Goal: Transaction & Acquisition: Purchase product/service

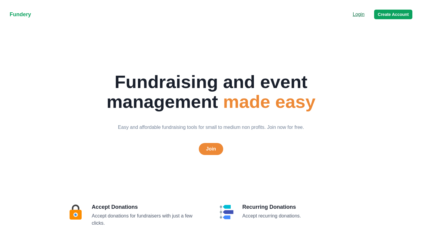
click at [360, 14] on p "Login" at bounding box center [358, 14] width 12 height 7
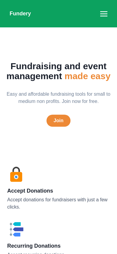
click at [110, 14] on nav "Fundery Menu Login Create Account" at bounding box center [58, 13] width 117 height 27
click at [58, 122] on link "Join" at bounding box center [59, 121] width 24 height 12
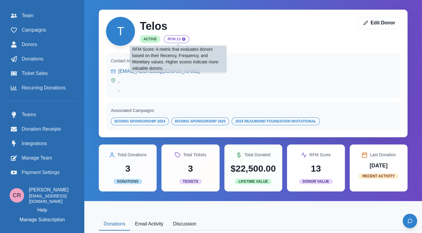
scroll to position [8, 5]
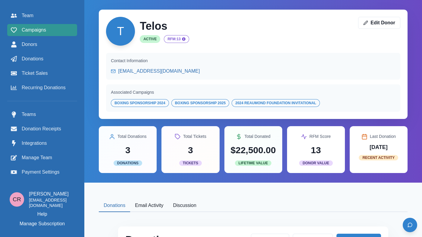
click at [49, 29] on div "Campaigns" at bounding box center [42, 29] width 63 height 7
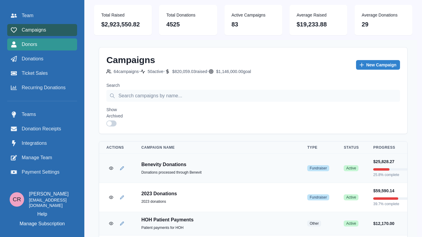
click at [54, 44] on div "Donors" at bounding box center [42, 44] width 63 height 7
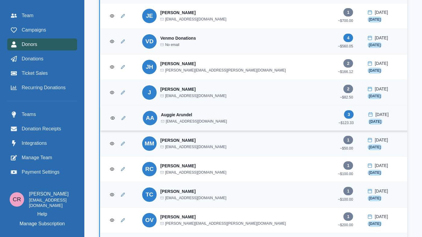
scroll to position [1718, 0]
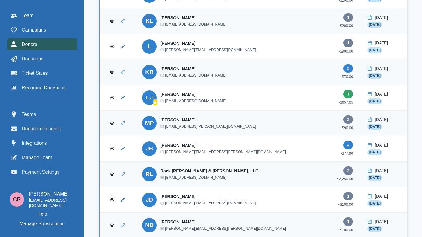
click at [168, 165] on td "RL Rock Fusco & Connelly, LLC jsetinc@rfclaw.com" at bounding box center [228, 175] width 187 height 26
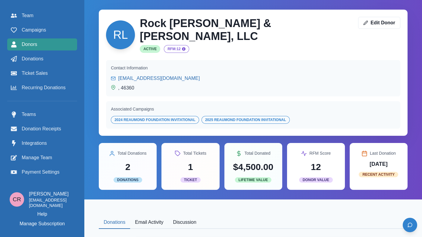
click at [56, 44] on div "Donors" at bounding box center [42, 44] width 63 height 7
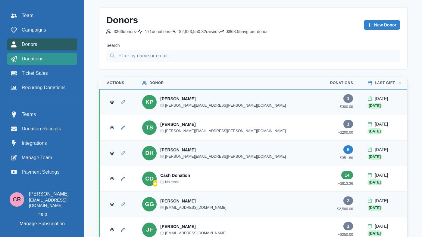
click at [67, 57] on div "Donations" at bounding box center [42, 58] width 63 height 7
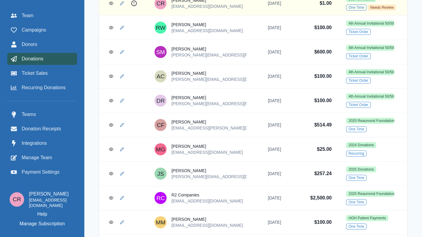
scroll to position [314, 0]
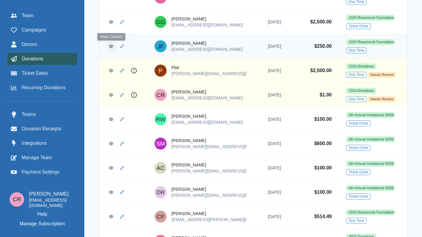
click at [109, 51] on link "View Donation" at bounding box center [111, 47] width 10 height 10
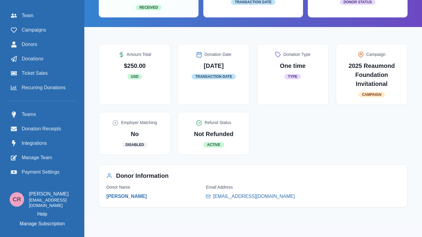
scroll to position [95, 0]
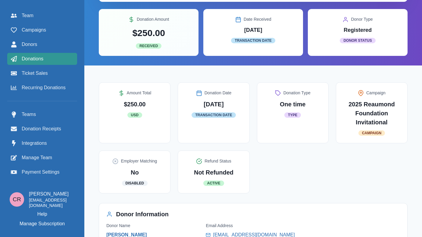
click at [48, 58] on div "Donations" at bounding box center [42, 58] width 63 height 7
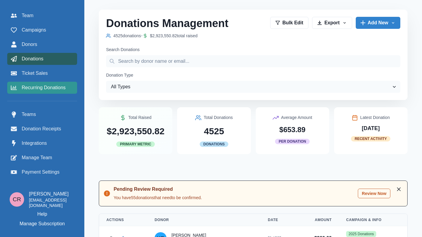
scroll to position [14, 0]
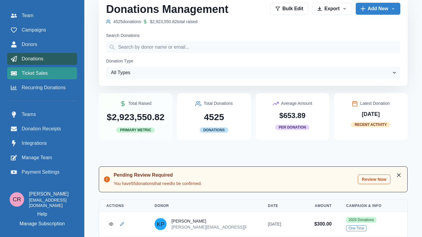
click at [50, 76] on div "Ticket Sales" at bounding box center [42, 73] width 63 height 7
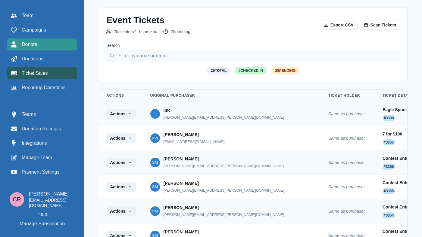
click at [53, 47] on div "Donors" at bounding box center [42, 44] width 63 height 7
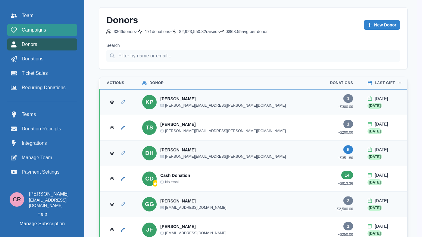
click at [55, 31] on div "Campaigns" at bounding box center [42, 29] width 63 height 7
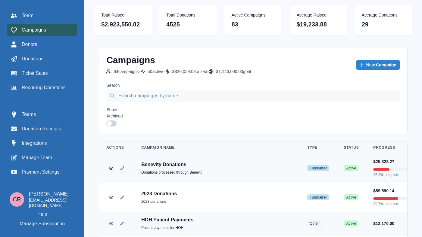
click at [149, 102] on div "Search Show Archived" at bounding box center [252, 104] width 293 height 44
click at [150, 100] on input "Search" at bounding box center [252, 96] width 293 height 12
click at [110, 124] on span at bounding box center [109, 123] width 5 height 5
click at [106, 121] on input "checkbox" at bounding box center [106, 120] width 0 height 0
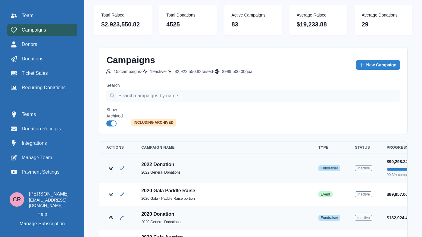
click at [110, 124] on span at bounding box center [111, 124] width 10 height 6
click at [106, 121] on input "checkbox" at bounding box center [106, 120] width 0 height 0
checkbox input "false"
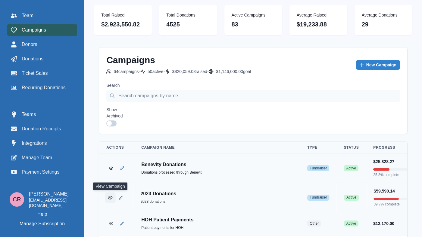
click at [110, 198] on icon "View Campaign" at bounding box center [110, 197] width 5 height 5
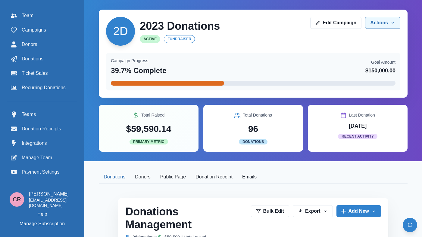
click at [376, 21] on button "Actions" at bounding box center [382, 23] width 35 height 12
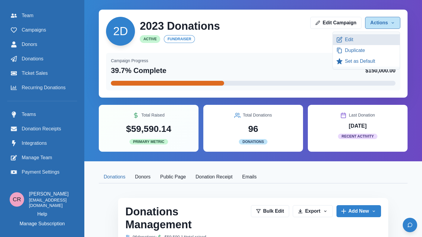
click at [364, 42] on link "Edit" at bounding box center [366, 39] width 67 height 11
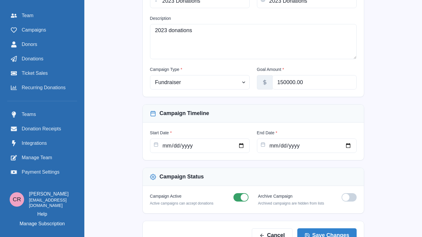
scroll to position [147, 0]
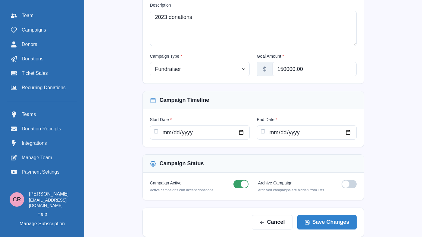
click at [345, 186] on span at bounding box center [345, 184] width 7 height 7
click at [341, 180] on input "checkbox" at bounding box center [341, 180] width 0 height 0
checkbox input "true"
click at [265, 223] on button "Cancel" at bounding box center [272, 222] width 41 height 14
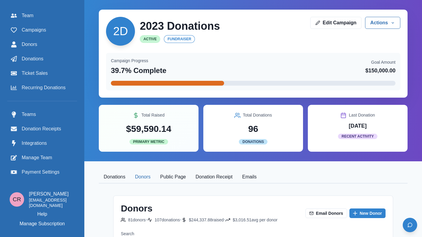
click at [137, 181] on button "Donors" at bounding box center [142, 177] width 25 height 13
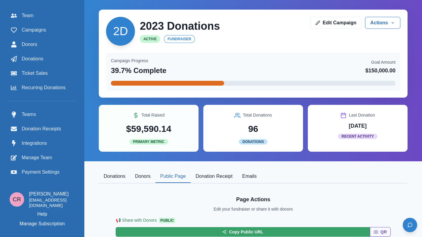
click at [180, 177] on button "Public Page" at bounding box center [172, 177] width 35 height 13
click at [112, 175] on button "Donations" at bounding box center [114, 177] width 31 height 13
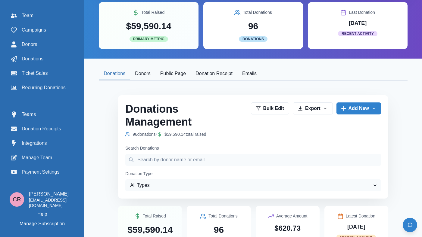
scroll to position [0, 0]
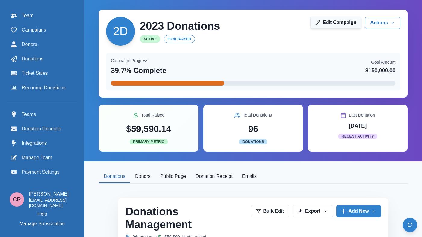
click at [352, 22] on link "Edit Campaign" at bounding box center [335, 23] width 51 height 12
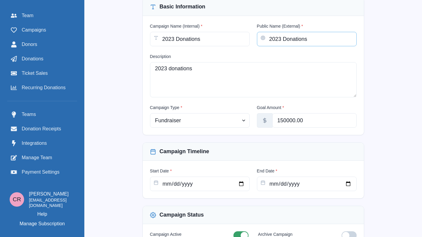
scroll to position [147, 0]
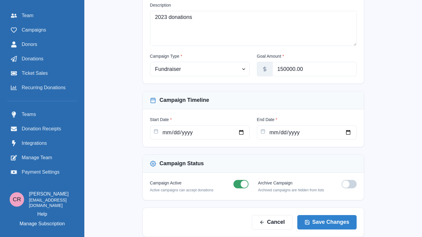
click at [235, 189] on div "Campaign Active Active campaigns can accept donations" at bounding box center [199, 186] width 98 height 13
click at [237, 187] on span at bounding box center [240, 184] width 15 height 8
click at [233, 180] on input "checkbox" at bounding box center [233, 180] width 0 height 0
checkbox input "false"
click at [348, 181] on span at bounding box center [348, 184] width 15 height 8
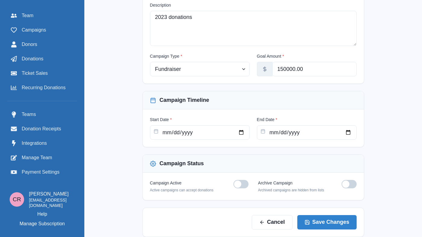
click at [341, 180] on input "checkbox" at bounding box center [341, 180] width 0 height 0
checkbox input "true"
click at [336, 218] on button "Save Changes" at bounding box center [326, 222] width 59 height 14
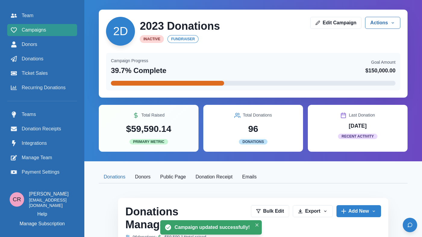
click at [57, 35] on link "Campaigns" at bounding box center [42, 30] width 70 height 12
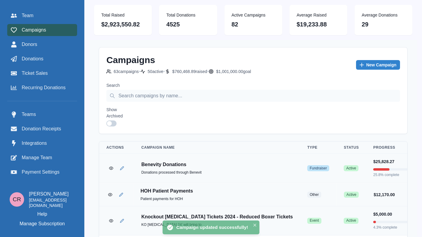
scroll to position [87, 0]
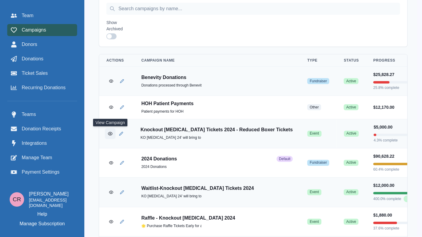
click at [107, 134] on button "View Campaign" at bounding box center [110, 133] width 11 height 11
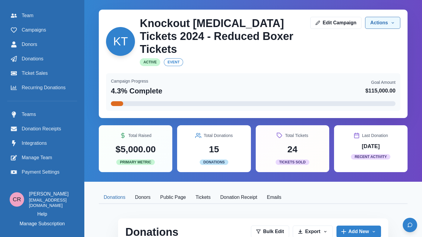
click at [379, 28] on button "Actions" at bounding box center [382, 23] width 35 height 12
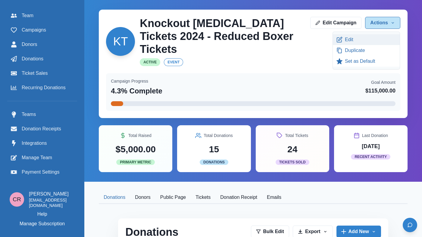
click at [367, 42] on link "Edit" at bounding box center [366, 39] width 67 height 11
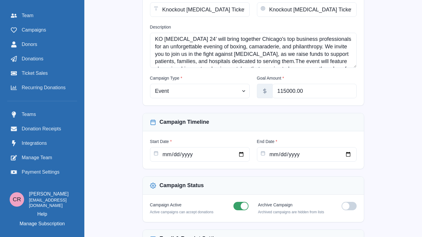
scroll to position [133, 0]
click at [238, 202] on span at bounding box center [240, 206] width 15 height 8
click at [233, 201] on input "checkbox" at bounding box center [233, 201] width 0 height 0
checkbox input "false"
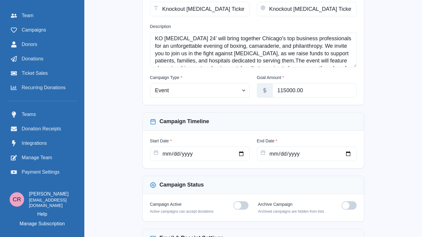
click at [350, 202] on span at bounding box center [348, 206] width 15 height 8
click at [341, 201] on input "checkbox" at bounding box center [341, 201] width 0 height 0
checkbox input "true"
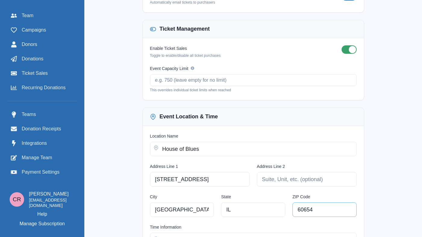
scroll to position [472, 0]
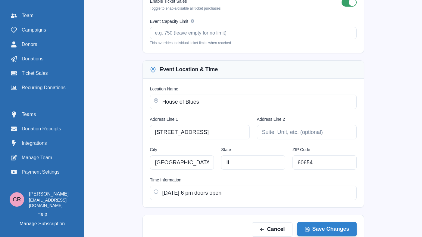
click at [318, 222] on button "Save Changes" at bounding box center [326, 229] width 59 height 14
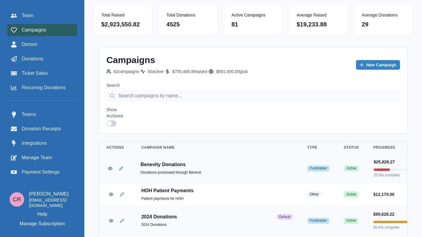
scroll to position [111, 0]
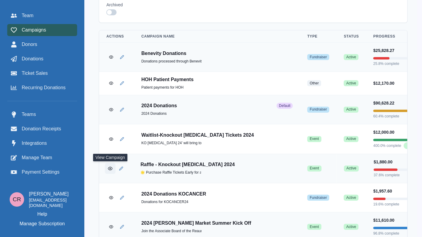
click at [110, 169] on circle "View Campaign" at bounding box center [110, 168] width 1 height 1
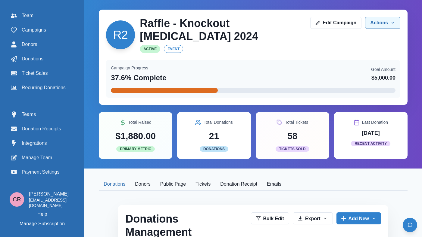
click at [389, 19] on button "Actions" at bounding box center [382, 23] width 35 height 12
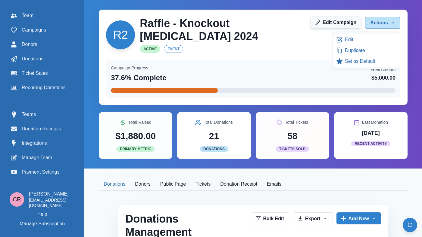
click at [330, 28] on link "Edit Campaign" at bounding box center [335, 23] width 51 height 12
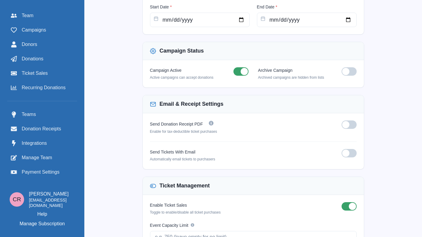
scroll to position [209, 0]
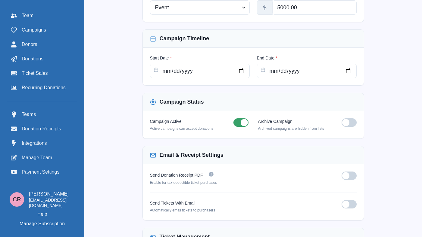
click at [244, 124] on span at bounding box center [243, 122] width 7 height 7
click at [233, 119] on input "checkbox" at bounding box center [233, 118] width 0 height 0
checkbox input "false"
click at [353, 123] on span at bounding box center [348, 123] width 15 height 8
click at [341, 119] on input "checkbox" at bounding box center [341, 118] width 0 height 0
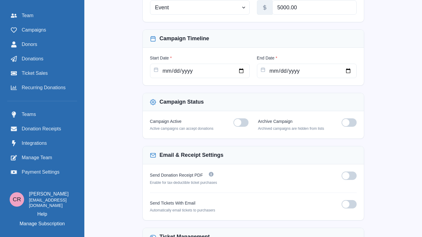
checkbox input "true"
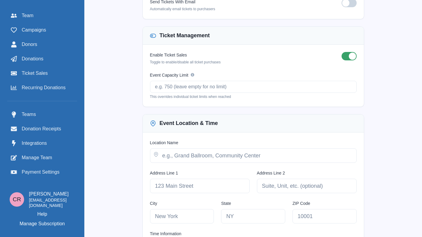
scroll to position [472, 0]
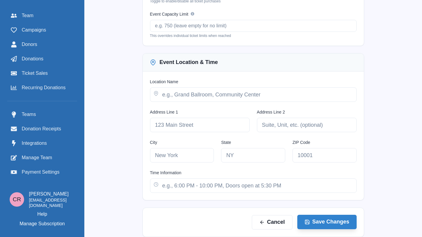
click at [327, 221] on button "Save Changes" at bounding box center [326, 222] width 59 height 14
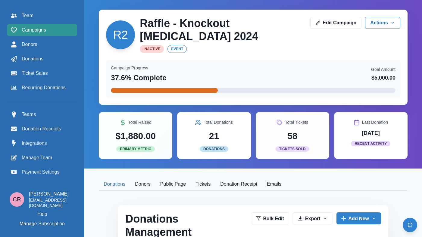
click at [41, 29] on span "Campaigns" at bounding box center [34, 29] width 24 height 7
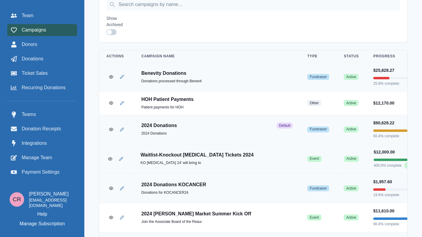
scroll to position [104, 0]
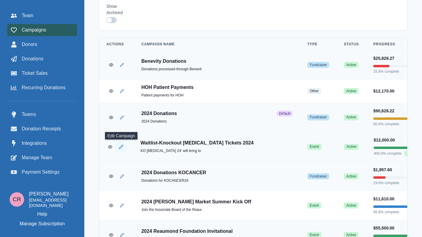
click at [124, 148] on button "Edit Campaign" at bounding box center [121, 147] width 11 height 11
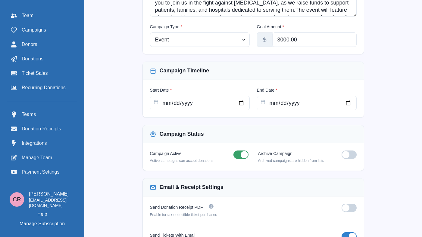
scroll to position [191, 0]
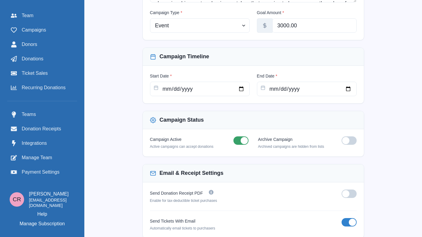
click at [245, 140] on span at bounding box center [243, 140] width 7 height 7
click at [233, 137] on input "checkbox" at bounding box center [233, 136] width 0 height 0
checkbox input "false"
click at [349, 145] on span at bounding box center [348, 141] width 15 height 8
click at [341, 137] on input "checkbox" at bounding box center [341, 136] width 0 height 0
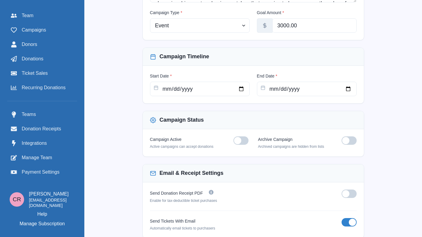
checkbox input "true"
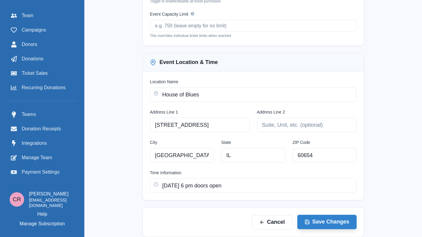
click at [334, 224] on button "Save Changes" at bounding box center [326, 222] width 59 height 14
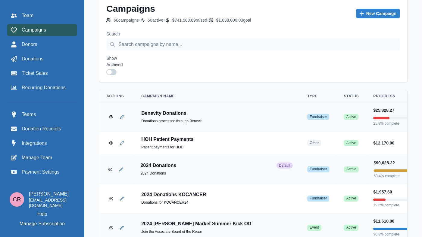
scroll to position [73, 0]
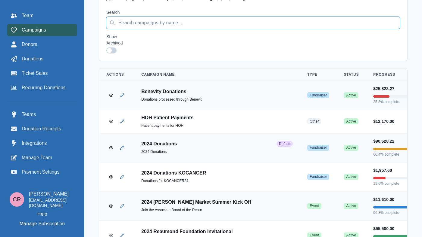
click at [172, 26] on input "Search" at bounding box center [252, 23] width 293 height 12
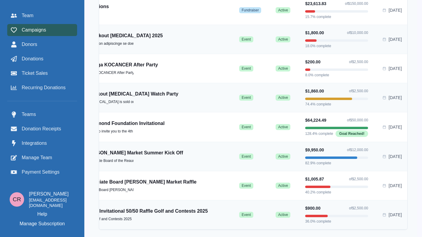
scroll to position [0, 4]
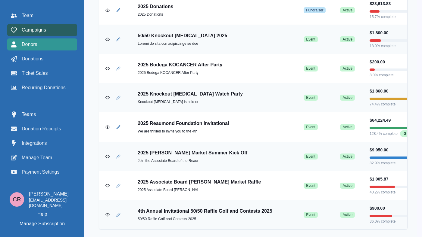
type input "2025"
click at [46, 46] on div "Donors" at bounding box center [42, 44] width 63 height 7
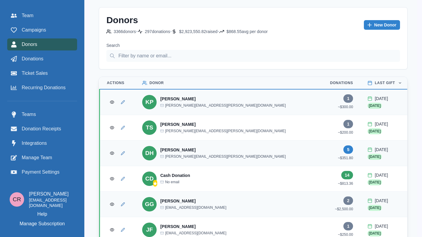
click at [51, 36] on div "Team Campaigns Donors Donations Ticket Sales Recurring Donations" at bounding box center [42, 52] width 70 height 84
click at [50, 33] on div "Campaigns" at bounding box center [42, 29] width 63 height 7
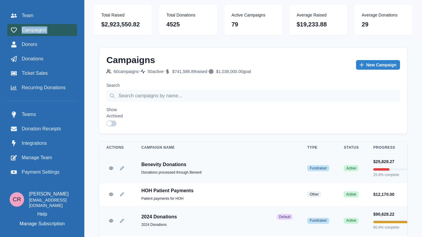
scroll to position [103, 0]
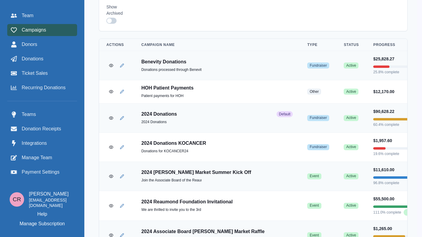
click at [166, 21] on div "Show Archived" at bounding box center [252, 14] width 293 height 20
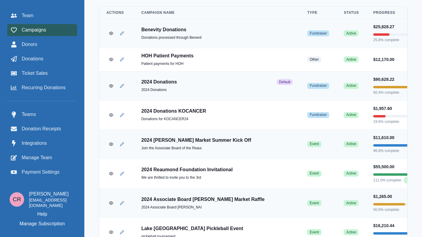
click at [39, 184] on div at bounding box center [42, 184] width 70 height 12
click at [45, 172] on span "Payment Settings" at bounding box center [41, 172] width 38 height 7
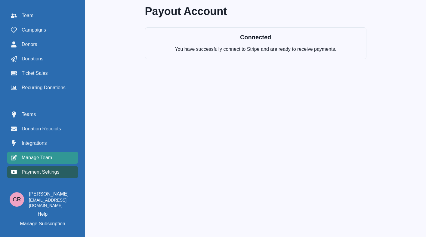
click at [35, 159] on span "Manage Team" at bounding box center [37, 157] width 30 height 7
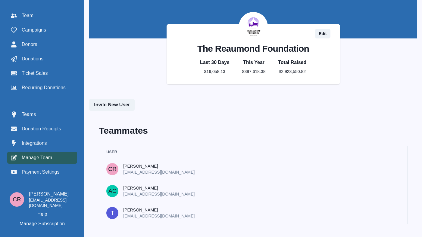
click at [45, 137] on div "Teams Donation Receipts Integrations Manage Team Payment Settings" at bounding box center [42, 144] width 70 height 70
click at [45, 141] on span "Integrations" at bounding box center [34, 143] width 25 height 7
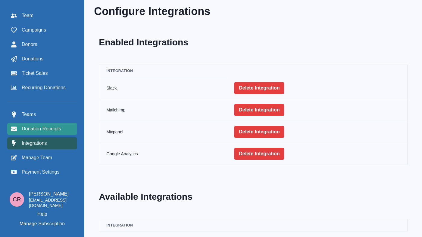
click at [51, 127] on span "Donation Receipts" at bounding box center [41, 128] width 39 height 7
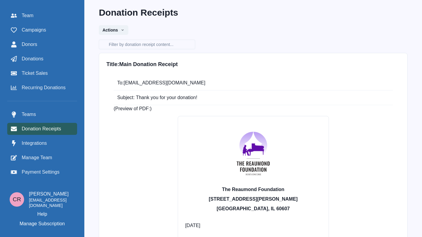
click at [54, 108] on div "Team Campaigns Donors Donations Ticket Sales Recurring Donations Teams Donation…" at bounding box center [42, 94] width 70 height 169
click at [53, 90] on span "Recurring Donations" at bounding box center [44, 87] width 44 height 7
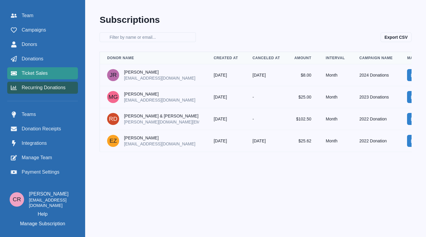
click at [47, 71] on span "Ticket Sales" at bounding box center [35, 73] width 26 height 7
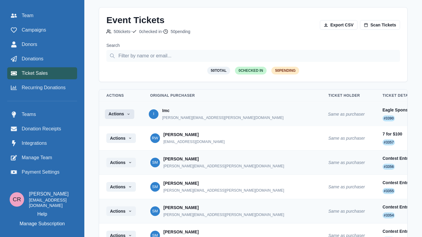
click at [116, 112] on button "Actions" at bounding box center [119, 114] width 29 height 10
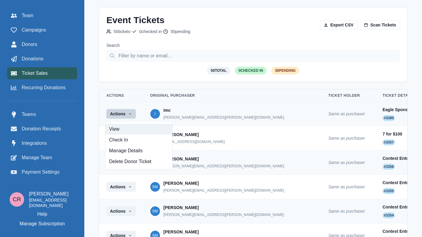
click at [116, 130] on link "View" at bounding box center [138, 129] width 67 height 11
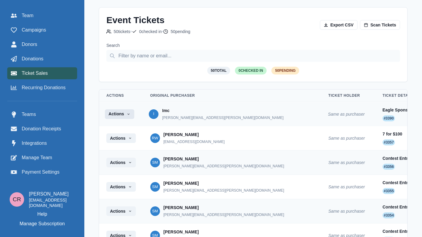
click at [122, 114] on button "Actions" at bounding box center [119, 114] width 29 height 10
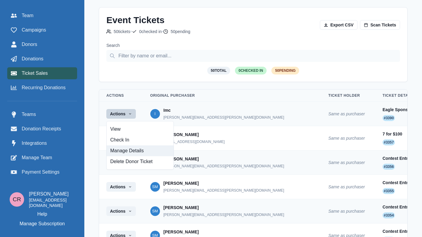
click at [129, 150] on button "Manage Details" at bounding box center [140, 151] width 67 height 11
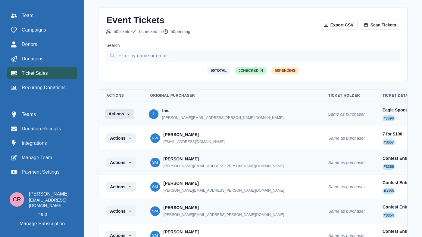
click at [131, 112] on button "Actions" at bounding box center [119, 114] width 29 height 10
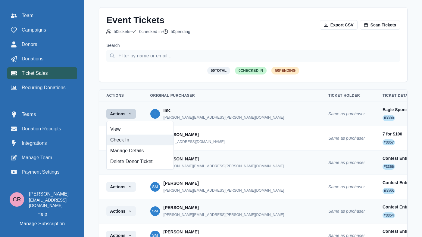
click at [141, 144] on button "Check In" at bounding box center [140, 140] width 67 height 11
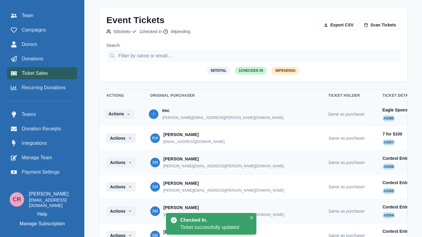
click at [186, 107] on div "Imc andrea.brewster@imc.com" at bounding box center [222, 113] width 121 height 13
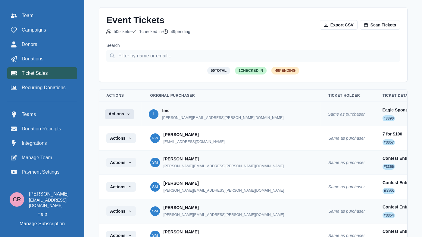
click at [116, 109] on button "Actions" at bounding box center [119, 114] width 29 height 10
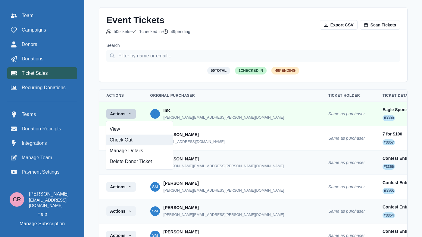
click at [119, 139] on button "Check Out" at bounding box center [139, 140] width 67 height 11
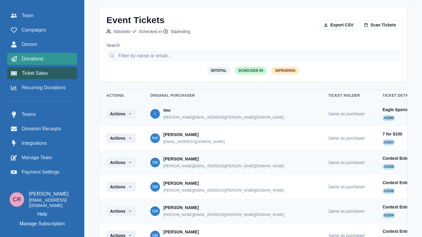
click at [29, 60] on span "Donations" at bounding box center [33, 58] width 22 height 7
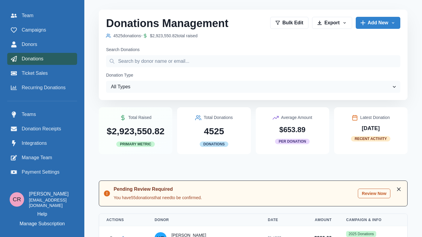
click at [40, 38] on div "Team Campaigns Donors Donations Ticket Sales Recurring Donations" at bounding box center [42, 52] width 70 height 84
click at [42, 31] on span "Campaigns" at bounding box center [34, 29] width 24 height 7
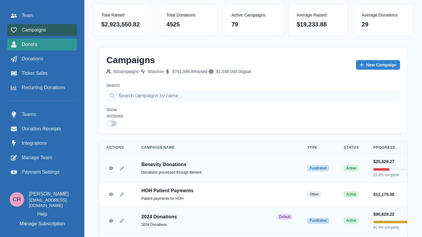
click at [43, 48] on link "Donors" at bounding box center [42, 45] width 70 height 12
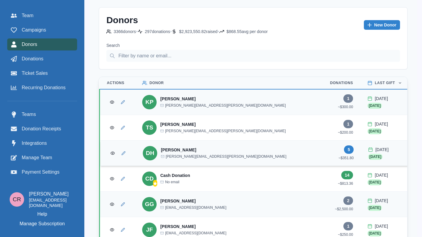
scroll to position [31, 0]
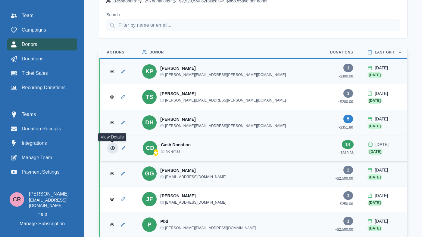
click at [110, 152] on button "View Donor" at bounding box center [112, 148] width 11 height 11
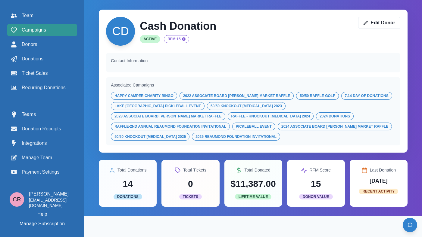
click at [41, 30] on span "Campaigns" at bounding box center [34, 29] width 24 height 7
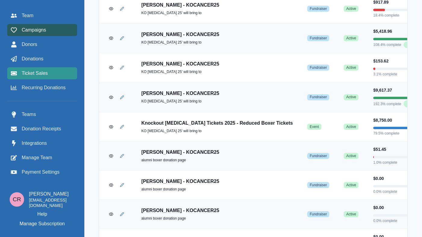
click at [51, 74] on div "Ticket Sales" at bounding box center [42, 73] width 63 height 7
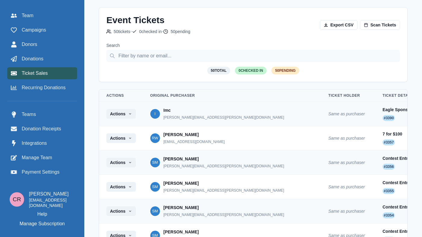
click at [390, 19] on div "Event Tickets 50 ticket s • 0 checked in • 50 pending Export CSV Scan Tickets" at bounding box center [252, 25] width 293 height 20
click at [386, 24] on link "Scan Tickets" at bounding box center [380, 25] width 40 height 10
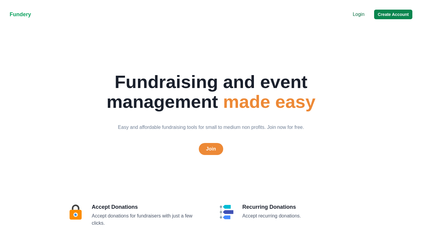
click at [388, 13] on button "Create Account" at bounding box center [393, 15] width 38 height 10
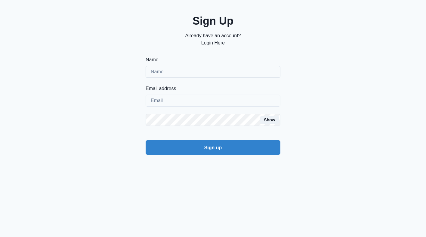
click at [198, 70] on input "Name" at bounding box center [213, 72] width 135 height 12
type input "Connor Reaumond"
type input "creaumond+staging@gmail.com"
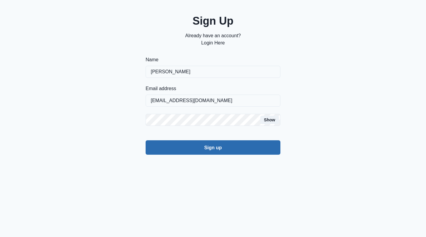
click at [207, 151] on button "Sign up" at bounding box center [213, 148] width 135 height 14
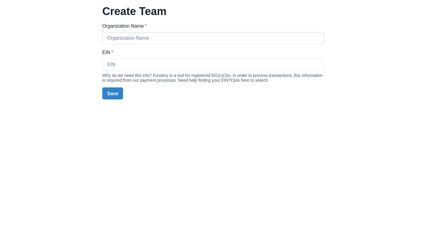
click at [145, 41] on input "Organization Name *" at bounding box center [212, 38] width 221 height 12
type input "The Connor Foundation"
type input "82-12311212"
click at [114, 87] on div "Organization Name * The Connor Foundation EIN * 82-12311212 Why do we need this…" at bounding box center [212, 61] width 221 height 77
click at [111, 96] on button "Save" at bounding box center [112, 94] width 21 height 12
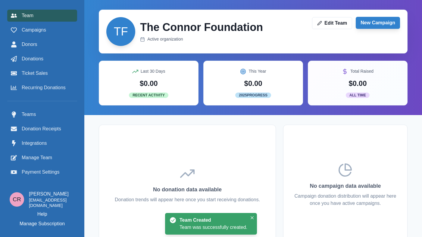
click at [371, 24] on link "New Campaign" at bounding box center [377, 23] width 44 height 12
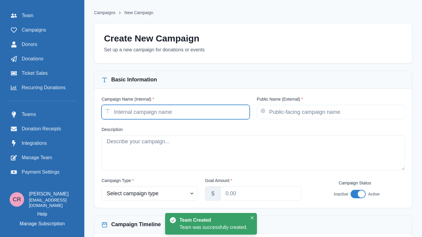
click at [191, 107] on input "Campaign Name (Internal) *" at bounding box center [175, 112] width 148 height 14
type input "My Campaign 1"
click at [191, 107] on input "My Campaign 1" at bounding box center [175, 112] width 148 height 14
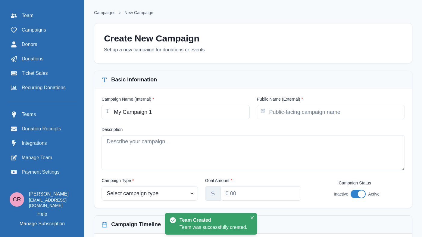
click at [300, 103] on div "Public Name (External) *" at bounding box center [331, 107] width 148 height 23
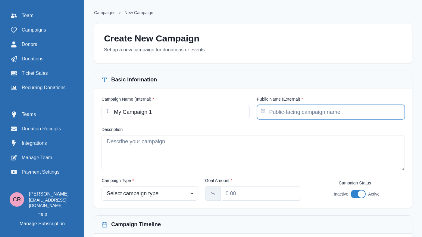
click at [299, 110] on input "Public Name (External) *" at bounding box center [331, 112] width 148 height 14
paste input "My Campaign 1"
type input "My Campaign 1"
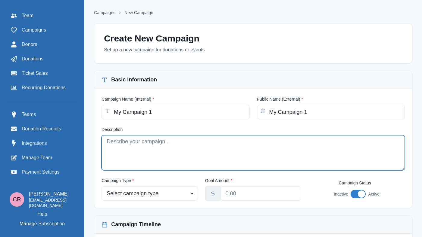
click at [267, 144] on textarea "Description" at bounding box center [252, 152] width 303 height 35
paste textarea "My Campaign 1"
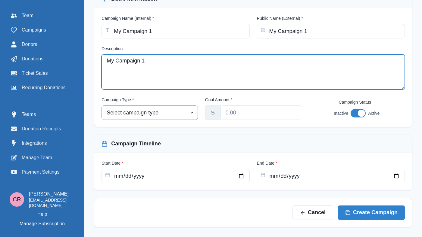
type textarea "My Campaign 1"
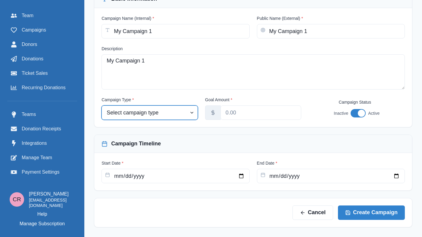
select select "fundraiser"
click at [116, 106] on select "Select campaign type Event Fundraiser Other" at bounding box center [149, 113] width 96 height 14
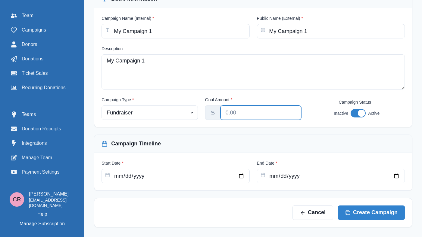
click at [255, 114] on input "Goal Amount *" at bounding box center [260, 113] width 81 height 14
type input "12000.00"
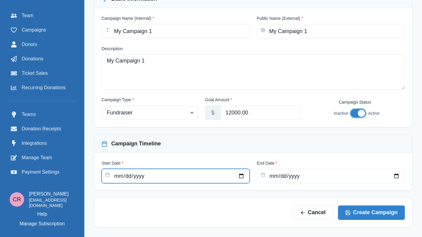
click at [243, 176] on input "Start Date *" at bounding box center [175, 176] width 148 height 14
click at [249, 177] on input "Start Date *" at bounding box center [175, 176] width 148 height 14
type input "2025-07-27"
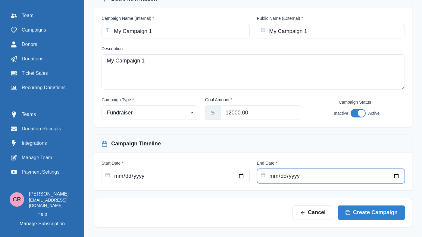
click at [396, 181] on input "End Date *" at bounding box center [331, 176] width 148 height 14
click at [393, 177] on input "End Date *" at bounding box center [331, 176] width 148 height 14
type input "2025-09-06"
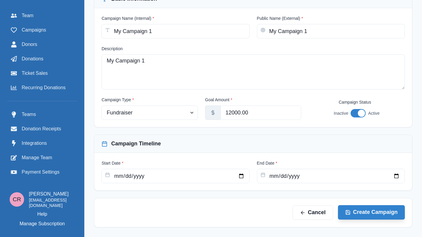
click at [375, 212] on button "Create Campaign" at bounding box center [371, 213] width 67 height 14
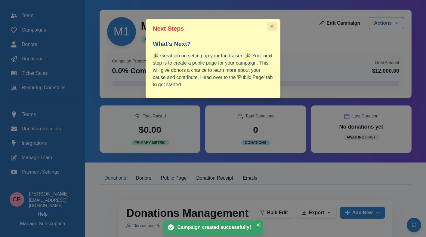
click at [271, 29] on button "Close" at bounding box center [272, 27] width 10 height 10
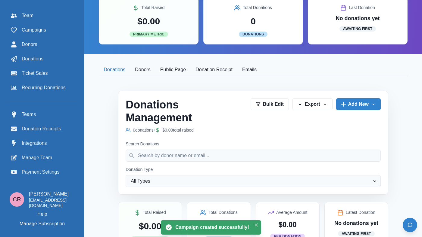
scroll to position [122, 0]
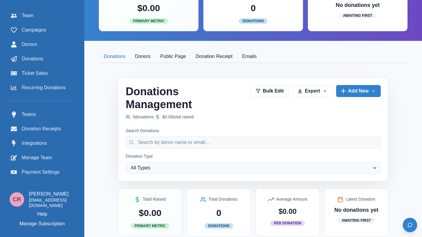
click at [187, 63] on div "Donations Donors Public Page Donation Receipt Emails" at bounding box center [253, 57] width 308 height 13
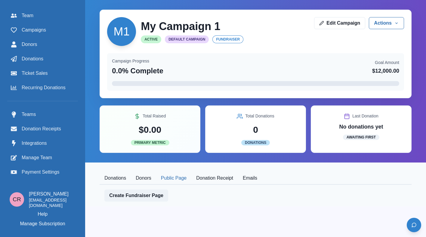
click at [189, 56] on div "M1 My Campaign 1 Active Default Campaign fundraiser Edit Campaign Actions Edit …" at bounding box center [255, 103] width 341 height 207
click at [168, 192] on link "Create Fundraiser Page" at bounding box center [136, 196] width 64 height 12
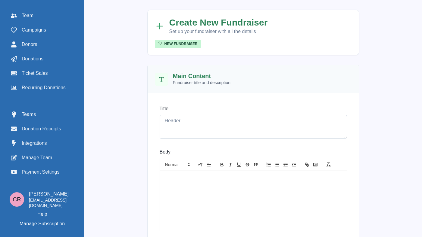
click at [185, 125] on textarea "Title" at bounding box center [252, 127] width 187 height 24
type textarea "My Content 1"
click at [187, 222] on div at bounding box center [253, 201] width 187 height 60
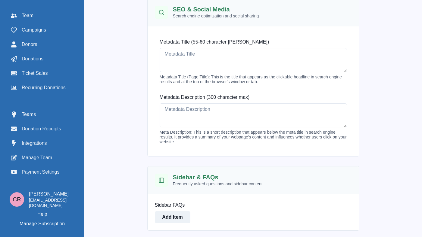
scroll to position [258, 0]
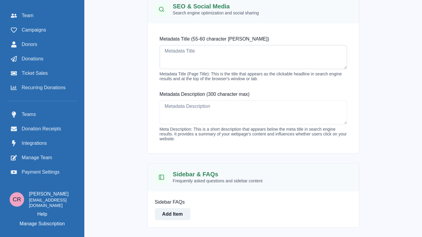
click at [194, 49] on textarea "Metadata Title (55-60 character max)" at bounding box center [252, 57] width 187 height 24
click at [180, 41] on label "Metadata Title (55-60 character max)" at bounding box center [251, 39] width 184 height 7
click at [180, 45] on textarea "Metadata Title (55-60 character max)" at bounding box center [252, 57] width 187 height 24
click at [180, 41] on label "Metadata Title (55-60 character max)" at bounding box center [251, 39] width 184 height 7
click at [180, 45] on textarea "Metadata Title (55-60 character max)" at bounding box center [252, 57] width 187 height 24
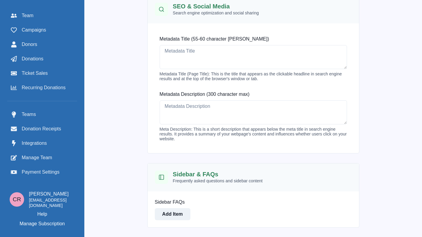
click at [180, 41] on label "Metadata Title (55-60 character max)" at bounding box center [251, 39] width 184 height 7
click at [180, 45] on textarea "Metadata Title (55-60 character max)" at bounding box center [252, 57] width 187 height 24
copy label "Metadata"
click at [183, 62] on textarea "Metadata Title (55-60 character max)" at bounding box center [252, 57] width 187 height 24
paste textarea "Metadata Title (55-60 character max)"
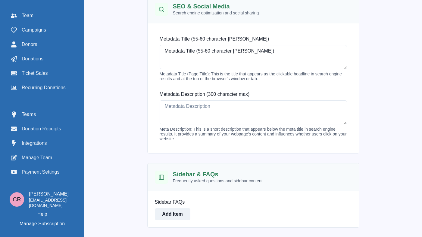
type textarea "Metadata Title (55-60 character max)"
click at [184, 96] on label "Metadata Description (300 character max)" at bounding box center [251, 94] width 184 height 7
click at [184, 101] on textarea "Metadata Description (300 character max)" at bounding box center [252, 113] width 187 height 24
click at [184, 96] on label "Metadata Description (300 character max)" at bounding box center [251, 94] width 184 height 7
click at [184, 101] on textarea "Metadata Description (300 character max)" at bounding box center [252, 113] width 187 height 24
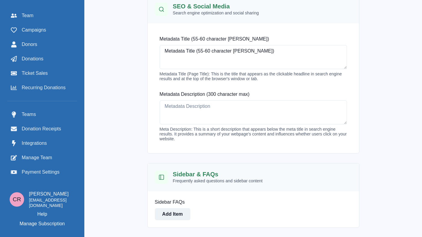
click at [184, 96] on label "Metadata Description (300 character max)" at bounding box center [251, 94] width 184 height 7
click at [184, 101] on textarea "Metadata Description (300 character max)" at bounding box center [252, 113] width 187 height 24
copy label "Metadata"
click at [187, 113] on textarea "Metadata Description (300 character max)" at bounding box center [252, 113] width 187 height 24
paste textarea "Metadata Description (300 character max)"
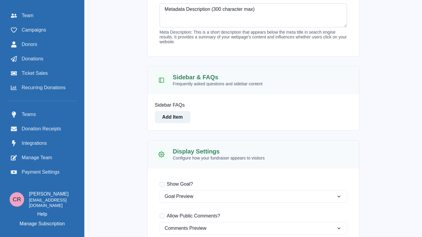
scroll to position [367, 0]
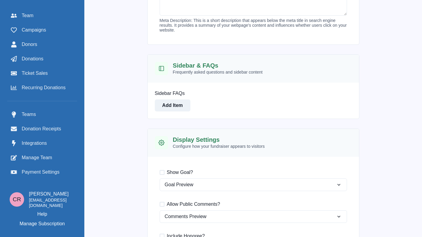
click at [191, 172] on span "Show Goal?" at bounding box center [180, 172] width 26 height 7
type textarea "Metadata Description (300 character max)"
click at [159, 172] on input "Show Goal?" at bounding box center [159, 172] width 0 height 0
checkbox input "true"
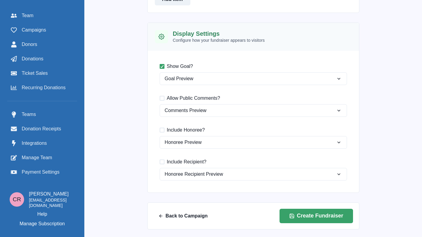
scroll to position [474, 0]
click at [187, 97] on span "Allow Public Comments?" at bounding box center [193, 97] width 53 height 7
click at [159, 98] on input "Allow Public Comments?" at bounding box center [159, 98] width 0 height 0
checkbox input "true"
click at [188, 127] on span "Include Honoree?" at bounding box center [186, 129] width 38 height 7
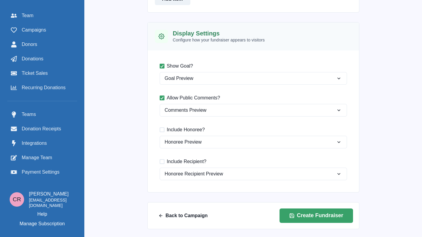
click at [159, 130] on input "Include Honoree?" at bounding box center [159, 130] width 0 height 0
checkbox input "true"
click at [192, 159] on span "Include Recipient?" at bounding box center [187, 161] width 40 height 7
click at [159, 162] on input "Include Recipient?" at bounding box center [159, 162] width 0 height 0
checkbox input "true"
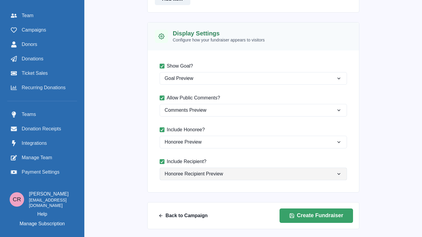
scroll to position [476, 0]
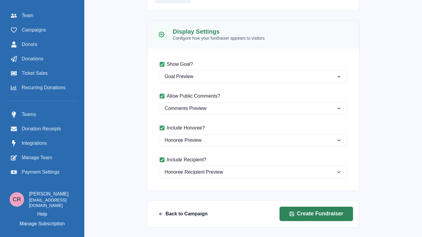
click at [325, 217] on button "Create Fundraiser" at bounding box center [315, 214] width 73 height 14
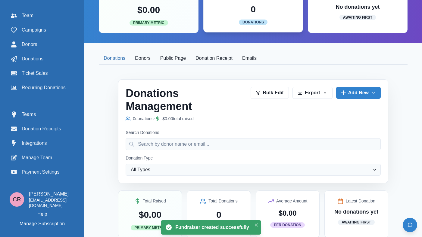
scroll to position [125, 0]
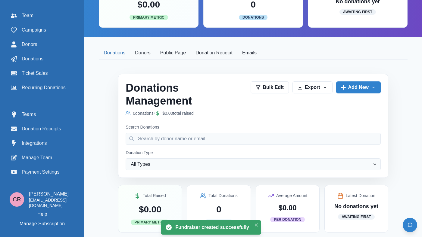
click at [183, 49] on button "Public Page" at bounding box center [172, 53] width 35 height 13
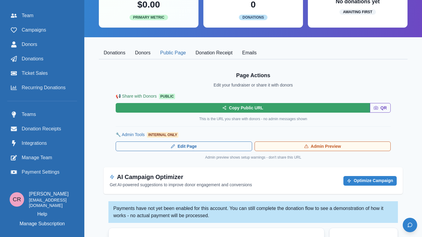
click at [308, 145] on icon at bounding box center [306, 146] width 4 height 4
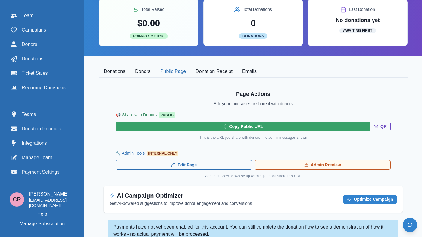
scroll to position [105, 0]
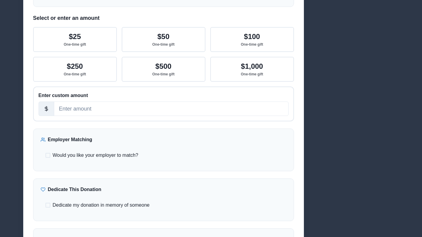
scroll to position [342, 0]
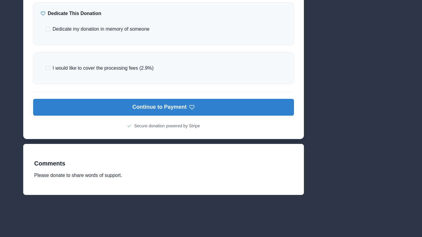
click at [241, 91] on hr at bounding box center [163, 91] width 261 height 0
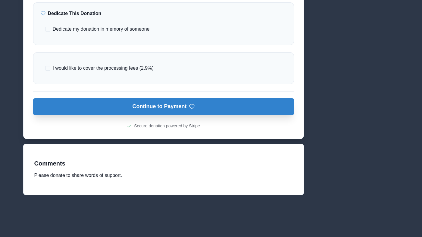
click at [240, 109] on button "Continue to Payment" at bounding box center [163, 106] width 261 height 17
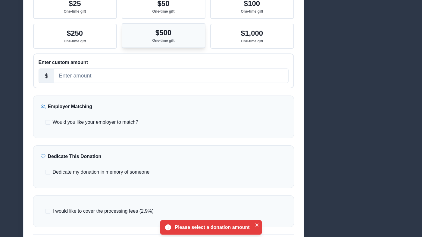
click at [184, 45] on button "$500 One-time gift" at bounding box center [164, 35] width 84 height 25
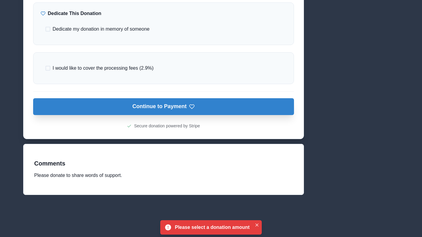
click at [172, 104] on button "Continue to Payment" at bounding box center [163, 106] width 261 height 17
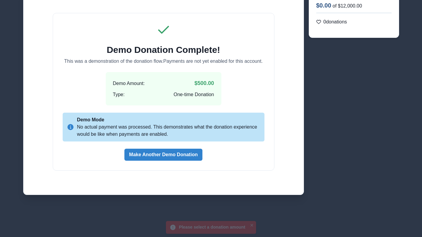
scroll to position [85, 0]
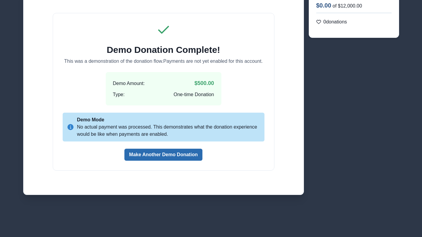
click at [178, 153] on button "Make Another Demo Donation" at bounding box center [163, 155] width 78 height 12
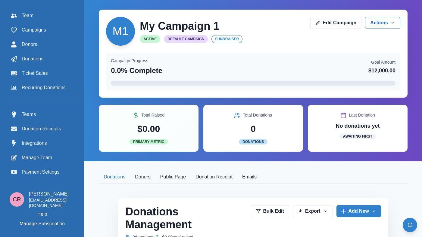
click at [216, 178] on button "Donation Receipt" at bounding box center [213, 177] width 47 height 13
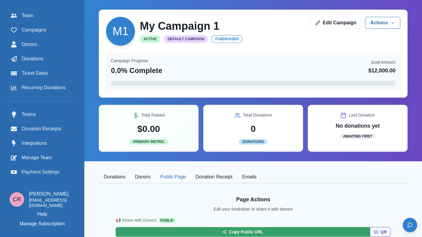
click at [182, 180] on button "Public Page" at bounding box center [172, 177] width 35 height 13
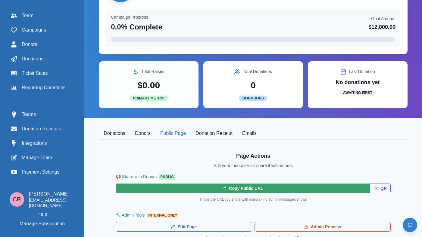
scroll to position [44, 0]
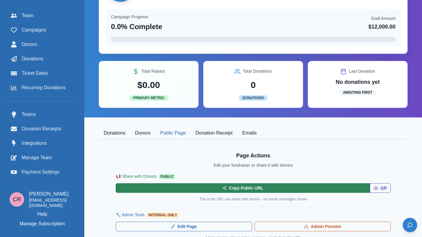
click at [282, 191] on button "Copy Public URL" at bounding box center [243, 189] width 254 height 10
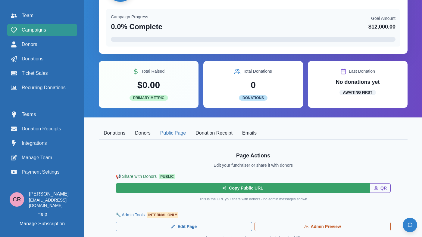
click at [45, 32] on span "Campaigns" at bounding box center [34, 29] width 24 height 7
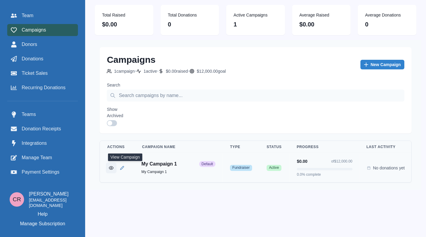
click at [116, 171] on button "View Campaign" at bounding box center [111, 167] width 11 height 11
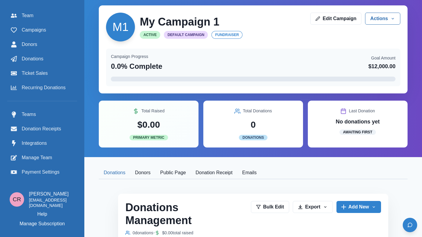
scroll to position [2, 0]
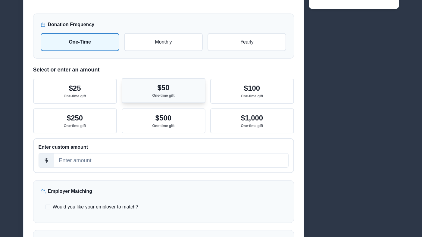
click at [169, 88] on p "$50" at bounding box center [163, 88] width 12 height 9
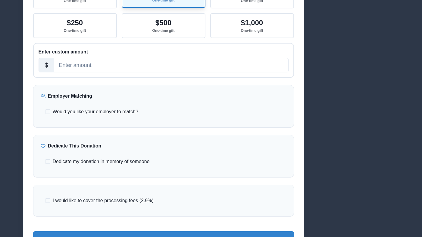
scroll to position [188, 0]
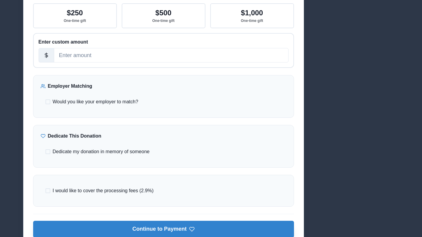
click at [190, 234] on button "Continue to Payment" at bounding box center [163, 229] width 261 height 17
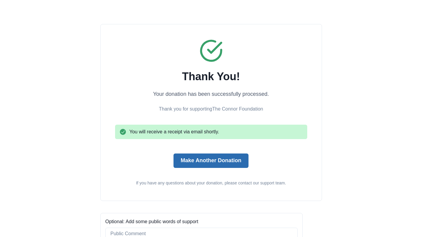
click at [226, 164] on button "Make Another Donation" at bounding box center [210, 161] width 75 height 14
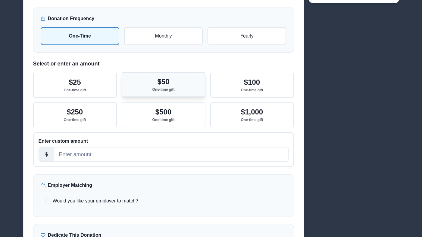
scroll to position [143, 0]
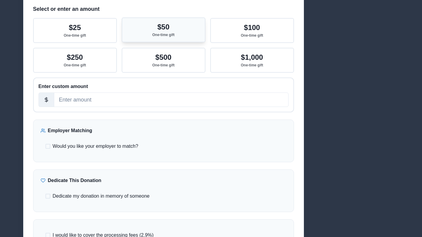
click at [169, 40] on button "$50 One-time gift" at bounding box center [164, 29] width 84 height 25
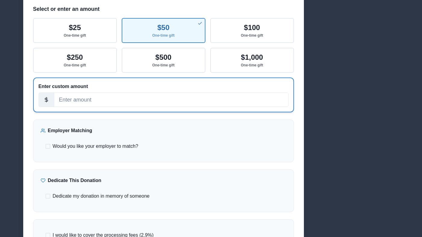
click at [166, 91] on div "Enter custom amount" at bounding box center [164, 95] width 250 height 24
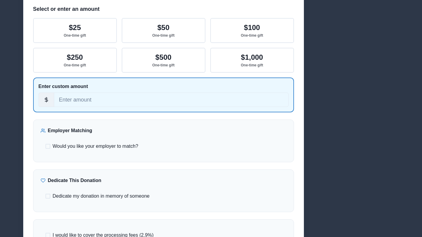
click at [120, 99] on div "Donation Frequency One-Time Monthly Yearly Select or enter an amount $25 One-ti…" at bounding box center [163, 124] width 280 height 363
click at [120, 99] on input "number" at bounding box center [171, 100] width 234 height 14
type input "23000"
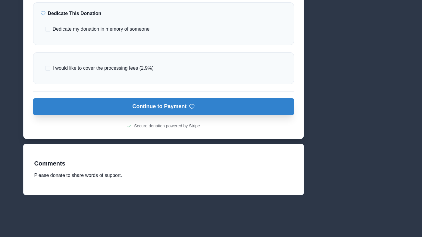
click at [130, 104] on button "Continue to Payment" at bounding box center [163, 106] width 261 height 17
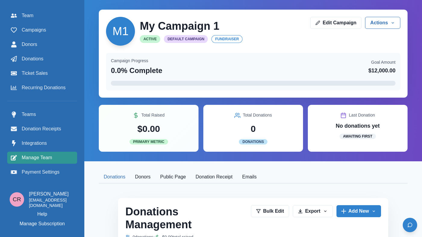
click at [46, 161] on span "Manage Team" at bounding box center [37, 157] width 30 height 7
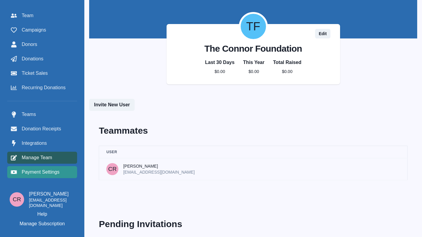
click at [46, 172] on span "Payment Settings" at bounding box center [41, 172] width 38 height 7
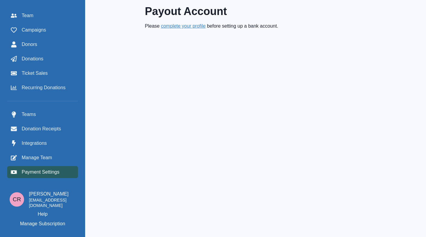
click at [198, 25] on link "complete your profile" at bounding box center [183, 26] width 45 height 15
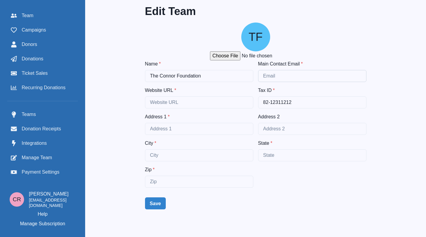
click at [290, 77] on input "Main Contact Email *" at bounding box center [312, 76] width 108 height 12
type input "creaumond+nasda@gmail.com"
drag, startPoint x: 241, startPoint y: 109, endPoint x: 240, endPoint y: 104, distance: 4.6
click at [240, 105] on div "Name * The Connor Foundation Main Contact Email * creaumond+nasda@gmail.com Web…" at bounding box center [255, 137] width 221 height 154
click at [240, 104] on input "Website URL *" at bounding box center [199, 103] width 108 height 12
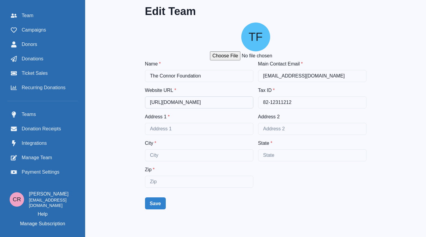
type input "https://www.google.com"
type input "1417 W Chicago Ave"
type input "Chicago"
type input "IL"
type input "60642"
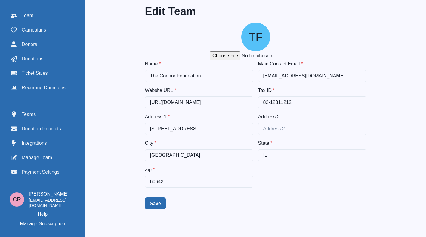
click at [161, 206] on button "Save" at bounding box center [155, 204] width 21 height 12
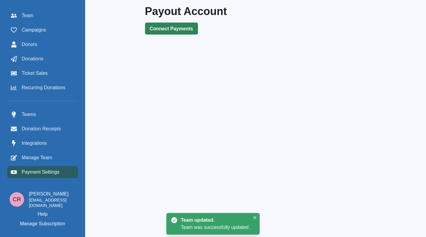
click at [174, 33] on button "Connect Payments" at bounding box center [171, 29] width 53 height 12
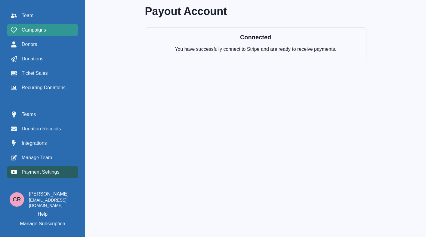
click at [67, 32] on div "Campaigns" at bounding box center [42, 29] width 63 height 7
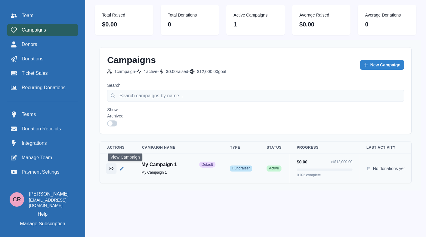
click at [113, 166] on icon "View Campaign" at bounding box center [111, 168] width 5 height 5
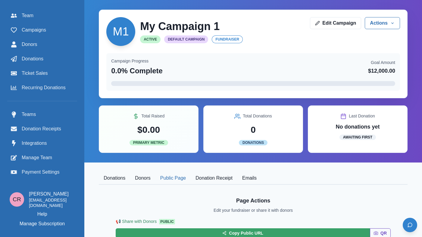
click at [190, 183] on button "Public Page" at bounding box center [172, 178] width 35 height 13
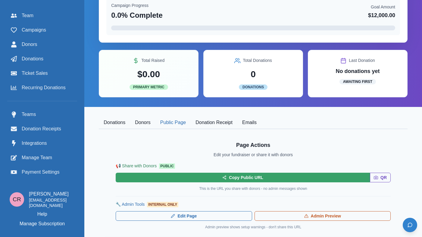
scroll to position [57, 0]
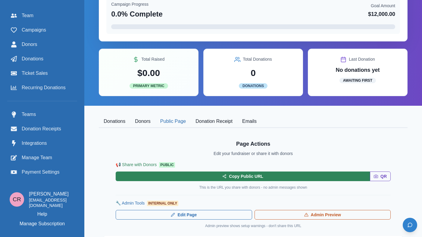
click at [258, 176] on button "Copy Public URL" at bounding box center [243, 177] width 254 height 10
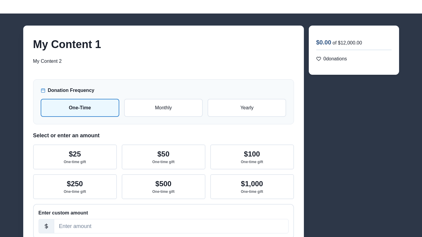
scroll to position [20, 0]
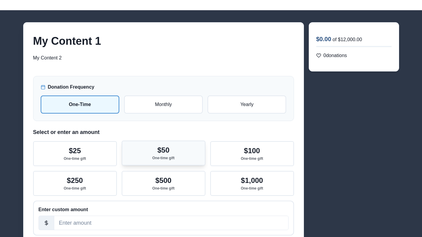
click at [175, 149] on button "$50 One-time gift" at bounding box center [164, 153] width 84 height 25
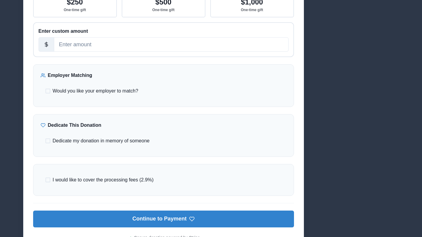
scroll to position [199, 0]
click at [159, 178] on div "I would like to cover the processing fees (2.9%)" at bounding box center [164, 180] width 246 height 17
click at [139, 179] on span "I would like to cover the processing fees (2.9%)" at bounding box center [103, 179] width 101 height 7
click at [45, 180] on input "I would like to cover the processing fees (2.9%)" at bounding box center [45, 180] width 0 height 0
checkbox input "true"
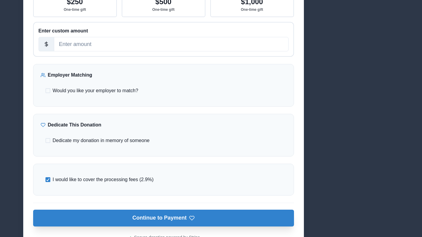
click at [167, 221] on button "Continue to Payment" at bounding box center [163, 218] width 261 height 17
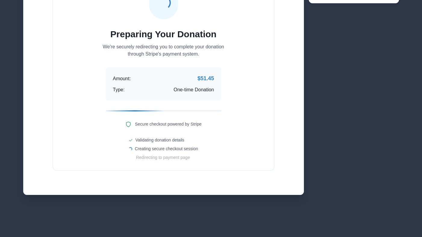
scroll to position [88, 0]
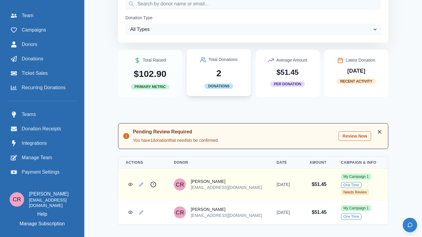
scroll to position [266, 0]
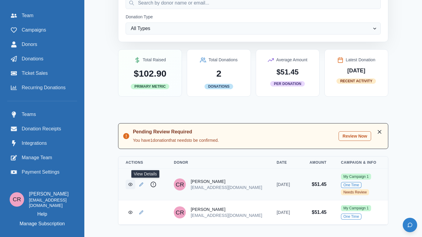
click at [131, 184] on circle "View Donation" at bounding box center [130, 184] width 1 height 1
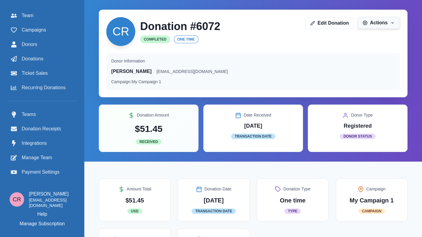
click at [360, 24] on button "Actions" at bounding box center [378, 23] width 42 height 12
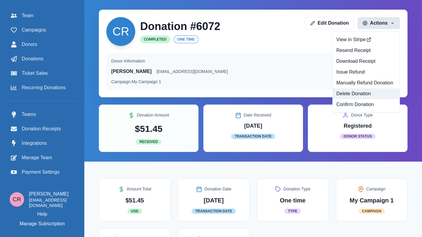
click at [374, 94] on button "Delete Donation" at bounding box center [366, 93] width 67 height 11
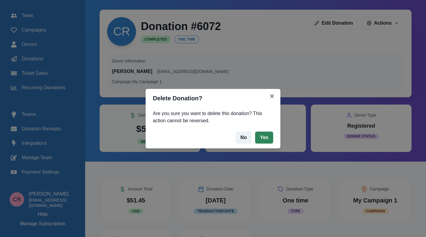
click at [269, 138] on button "Yes" at bounding box center [264, 138] width 18 height 12
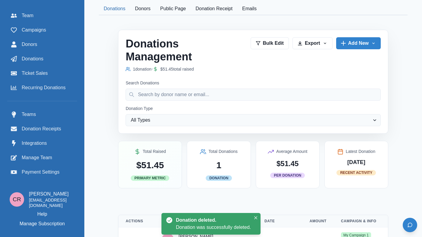
scroll to position [197, 0]
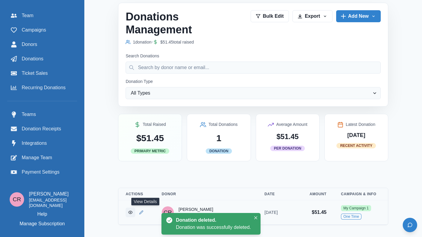
click at [132, 212] on icon "View Donation" at bounding box center [130, 213] width 4 height 4
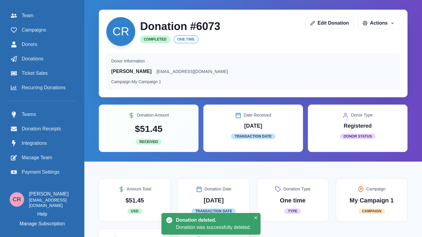
click at [355, 23] on div "Edit Donation Actions View in Stripe Resend Receipt Download Receipt Issue Refu…" at bounding box center [352, 23] width 95 height 12
click at [363, 24] on icon "button" at bounding box center [365, 23] width 5 height 5
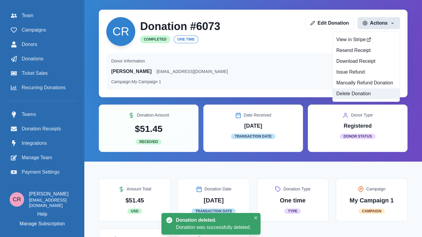
click at [358, 98] on button "Delete Donation" at bounding box center [366, 93] width 67 height 11
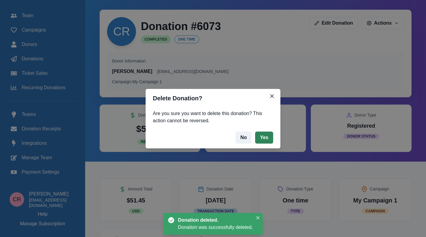
click at [263, 135] on button "Yes" at bounding box center [264, 138] width 18 height 12
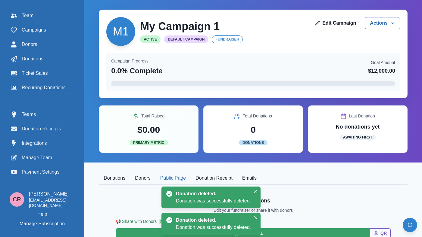
click at [190, 180] on button "Public Page" at bounding box center [172, 178] width 35 height 13
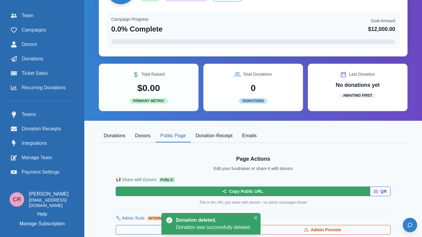
scroll to position [42, 0]
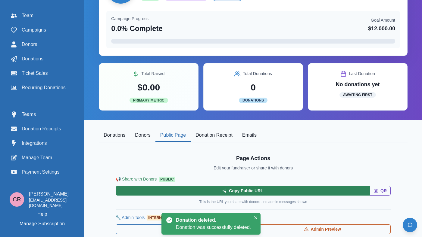
click at [310, 195] on button "Copy Public URL" at bounding box center [243, 191] width 254 height 10
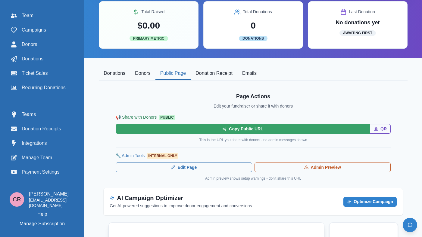
scroll to position [114, 0]
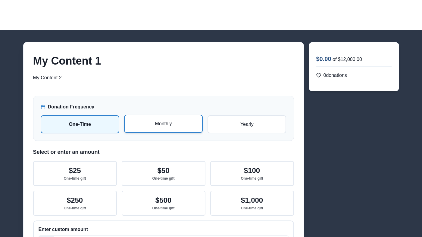
click at [162, 132] on label "Monthly" at bounding box center [163, 124] width 79 height 18
click at [0, 0] on input "radio" at bounding box center [0, 0] width 0 height 0
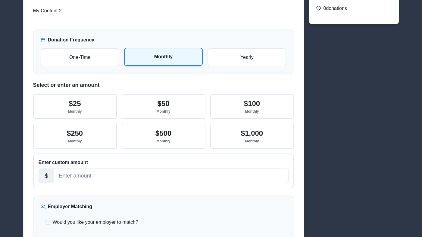
scroll to position [68, 0]
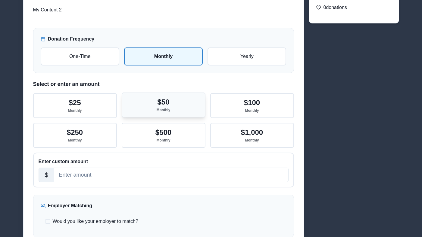
click at [164, 107] on div "$50 Monthly" at bounding box center [163, 105] width 14 height 14
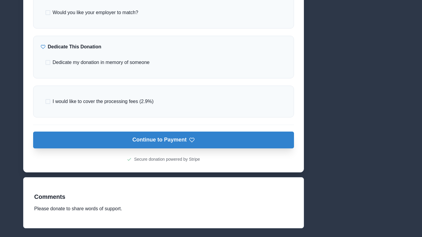
click at [179, 142] on button "Continue to Payment" at bounding box center [163, 140] width 261 height 17
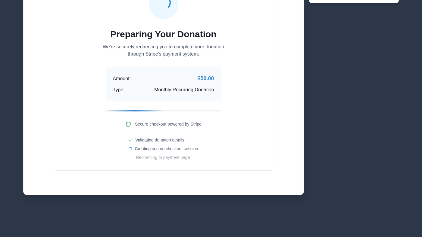
scroll to position [88, 0]
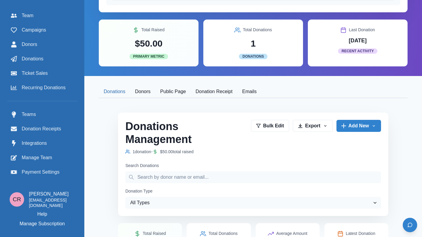
scroll to position [74, 0]
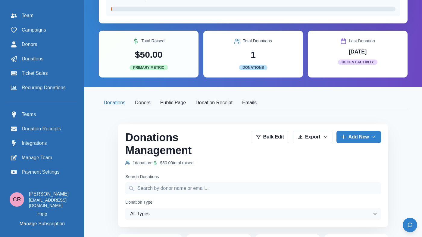
click at [190, 105] on button "Public Page" at bounding box center [172, 103] width 35 height 13
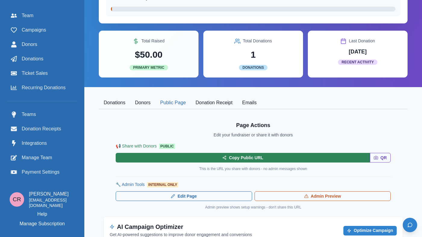
click at [313, 156] on button "Copy Public URL" at bounding box center [243, 158] width 254 height 10
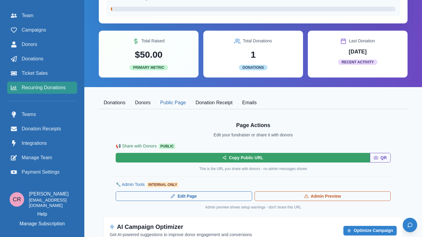
click at [53, 86] on span "Recurring Donations" at bounding box center [44, 87] width 44 height 7
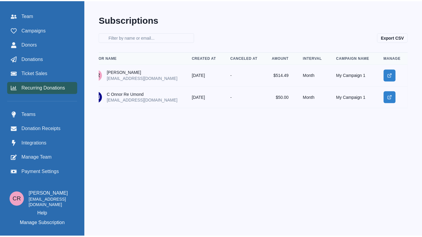
scroll to position [0, 22]
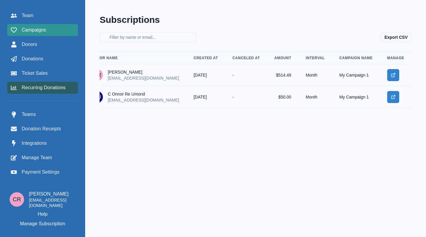
click at [73, 31] on div "Campaigns" at bounding box center [42, 29] width 63 height 7
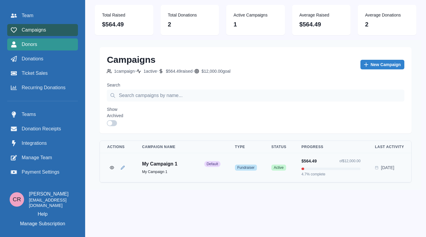
click at [70, 47] on div "Donors" at bounding box center [42, 44] width 63 height 7
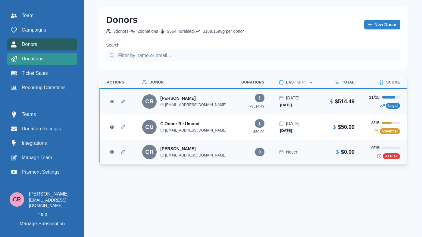
click at [65, 61] on div "Donations" at bounding box center [42, 58] width 63 height 7
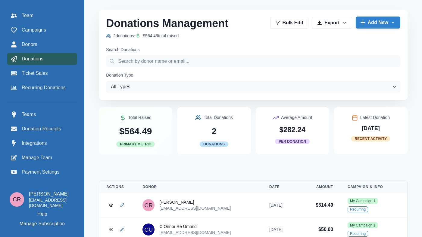
click at [372, 28] on button "Add New" at bounding box center [377, 23] width 45 height 12
click at [312, 42] on div "Donations Management 2 donation s • $564.49 total raised Bulk Edit Export Expor…" at bounding box center [253, 55] width 308 height 91
click at [60, 35] on link "Campaigns" at bounding box center [42, 30] width 70 height 12
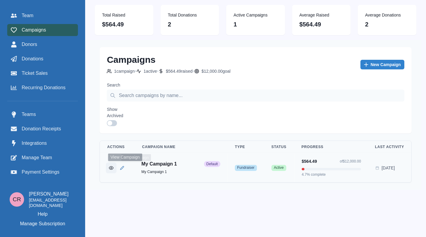
click at [113, 169] on icon "View Campaign" at bounding box center [111, 167] width 4 height 3
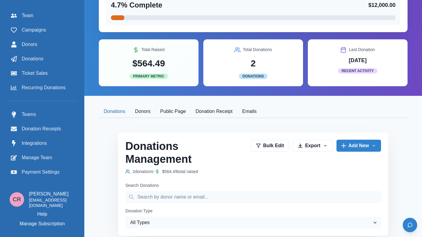
scroll to position [66, 0]
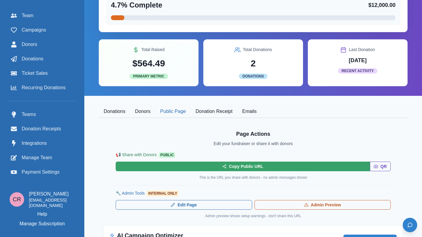
click at [190, 110] on button "Public Page" at bounding box center [172, 112] width 35 height 13
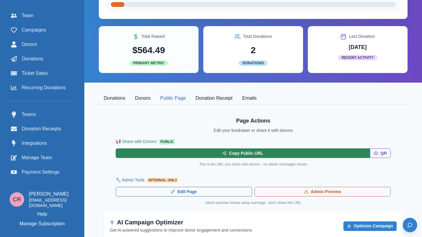
scroll to position [83, 0]
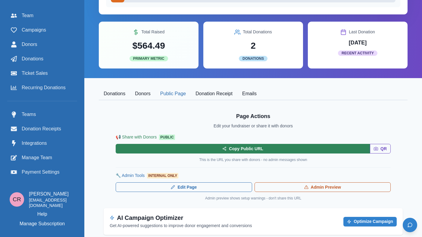
click at [268, 149] on button "Copy Public URL" at bounding box center [243, 149] width 254 height 10
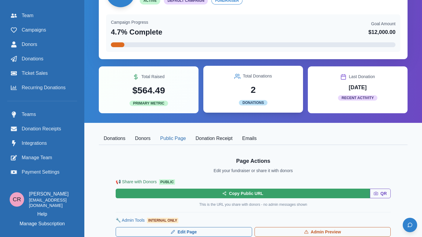
scroll to position [38, 0]
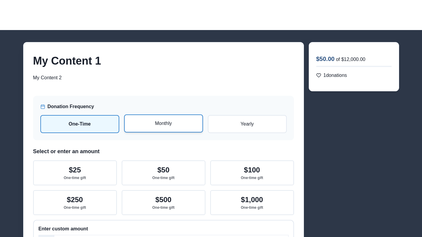
click at [168, 128] on label "Monthly" at bounding box center [163, 124] width 79 height 18
click at [0, 0] on input "radio" at bounding box center [0, 0] width 0 height 0
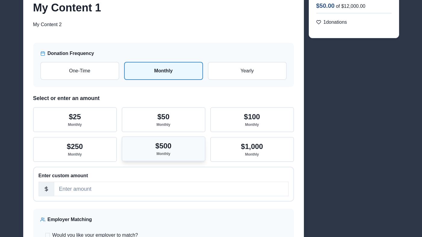
click at [165, 145] on p "$500" at bounding box center [163, 146] width 16 height 9
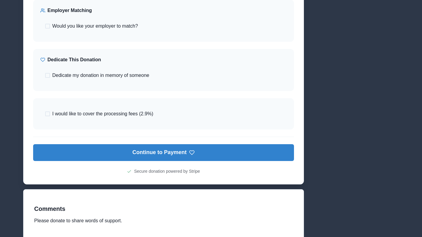
scroll to position [273, 0]
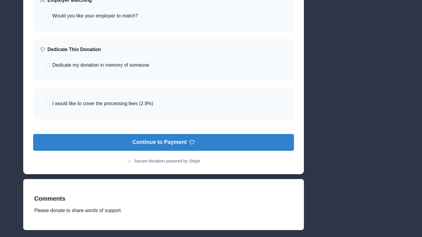
click at [174, 110] on div "I would like to cover the processing fees (2.9%)" at bounding box center [163, 103] width 246 height 17
click at [145, 104] on span "I would like to cover the processing fees (2.9%)" at bounding box center [102, 103] width 101 height 7
click at [45, 104] on input "I would like to cover the processing fees (2.9%)" at bounding box center [45, 104] width 0 height 0
checkbox input "true"
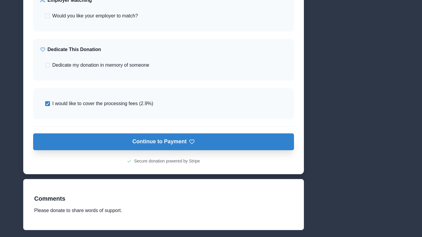
click at [166, 144] on button "Continue to Payment" at bounding box center [163, 142] width 261 height 17
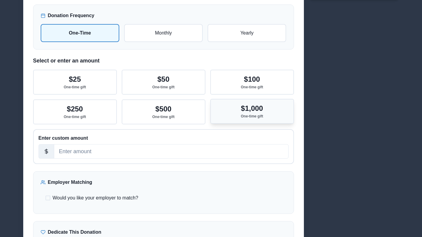
scroll to position [92, 0]
click at [231, 120] on button "$1,000 One-time gift" at bounding box center [252, 111] width 84 height 25
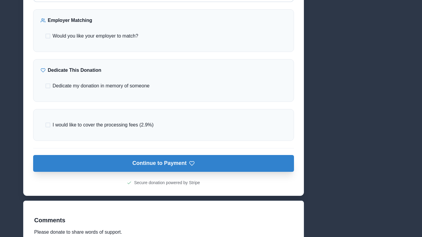
scroll to position [256, 0]
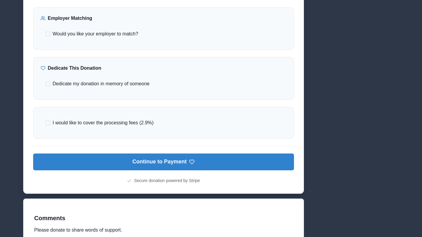
click at [157, 125] on div "I would like to cover the processing fees (2.9%)" at bounding box center [164, 123] width 246 height 17
click at [143, 123] on span "I would like to cover the processing fees (2.9%)" at bounding box center [103, 122] width 101 height 7
click at [45, 123] on input "I would like to cover the processing fees (2.9%)" at bounding box center [45, 123] width 0 height 0
checkbox input "true"
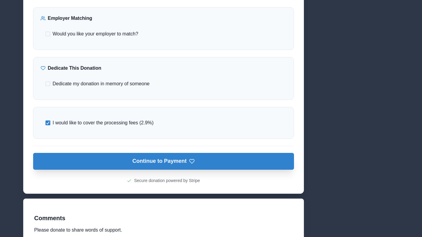
click at [179, 158] on button "Continue to Payment" at bounding box center [163, 161] width 261 height 17
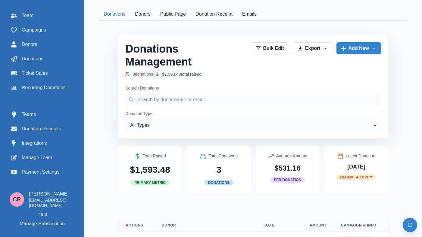
scroll to position [114, 0]
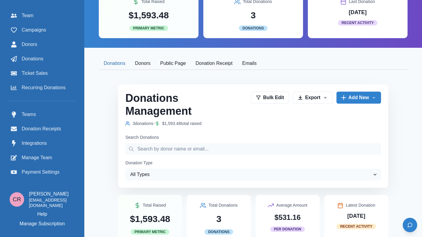
click at [155, 67] on button "Donors" at bounding box center [142, 63] width 25 height 13
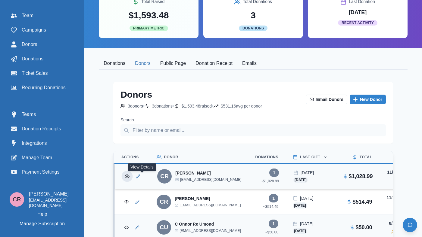
click at [133, 182] on button "View Donor" at bounding box center [127, 176] width 11 height 11
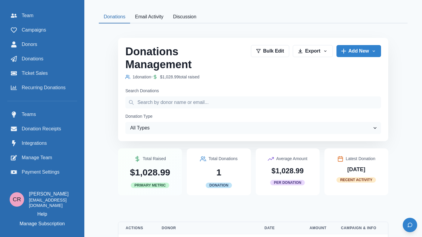
scroll to position [255, 0]
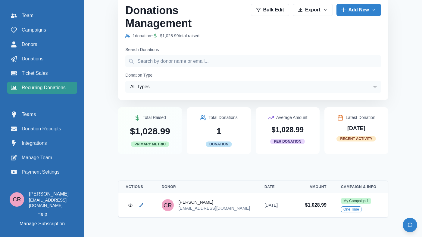
click at [62, 86] on span "Recurring Donations" at bounding box center [44, 87] width 44 height 7
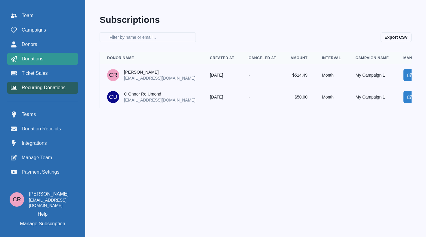
click at [73, 61] on div "Donations" at bounding box center [42, 58] width 63 height 7
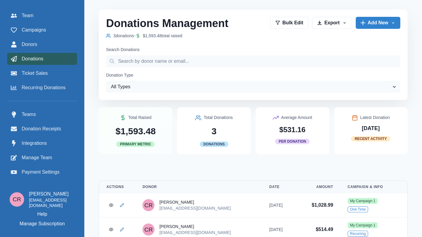
scroll to position [38, 0]
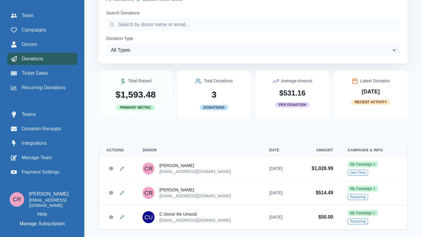
click at [51, 203] on p "[EMAIL_ADDRESS][DOMAIN_NAME]" at bounding box center [52, 203] width 46 height 11
copy p "[EMAIL_ADDRESS][DOMAIN_NAME]"
